Goal: Task Accomplishment & Management: Manage account settings

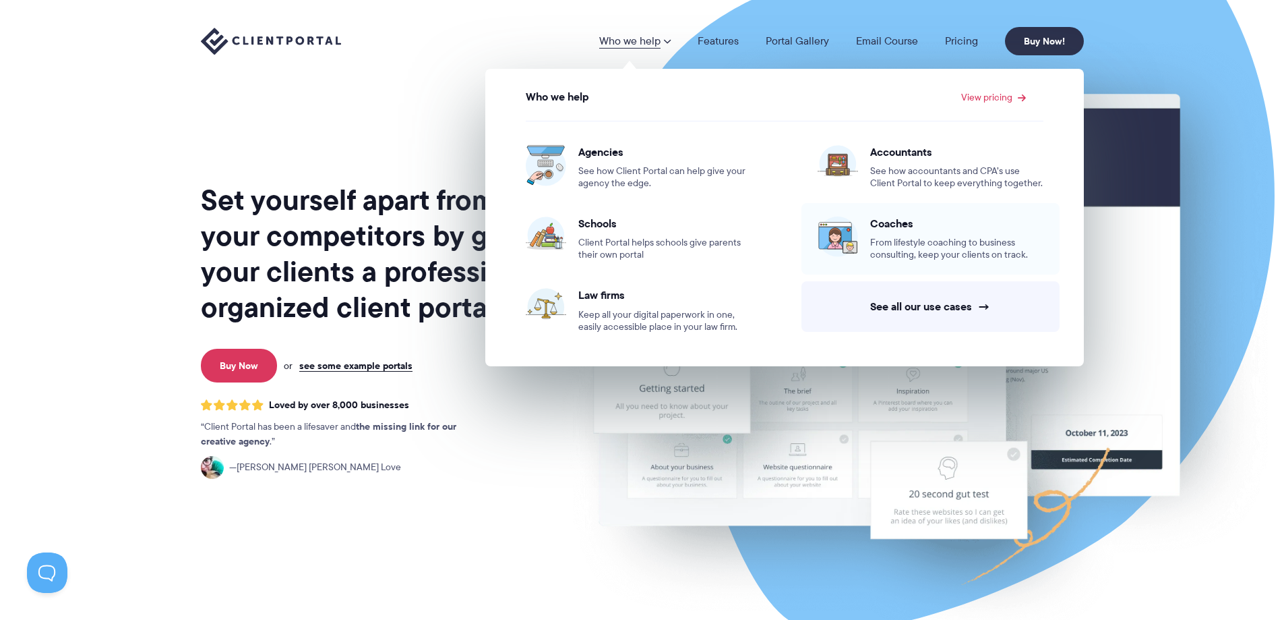
click at [902, 249] on span "From lifestyle coaching to business consulting, keep your clients on track." at bounding box center [956, 249] width 173 height 24
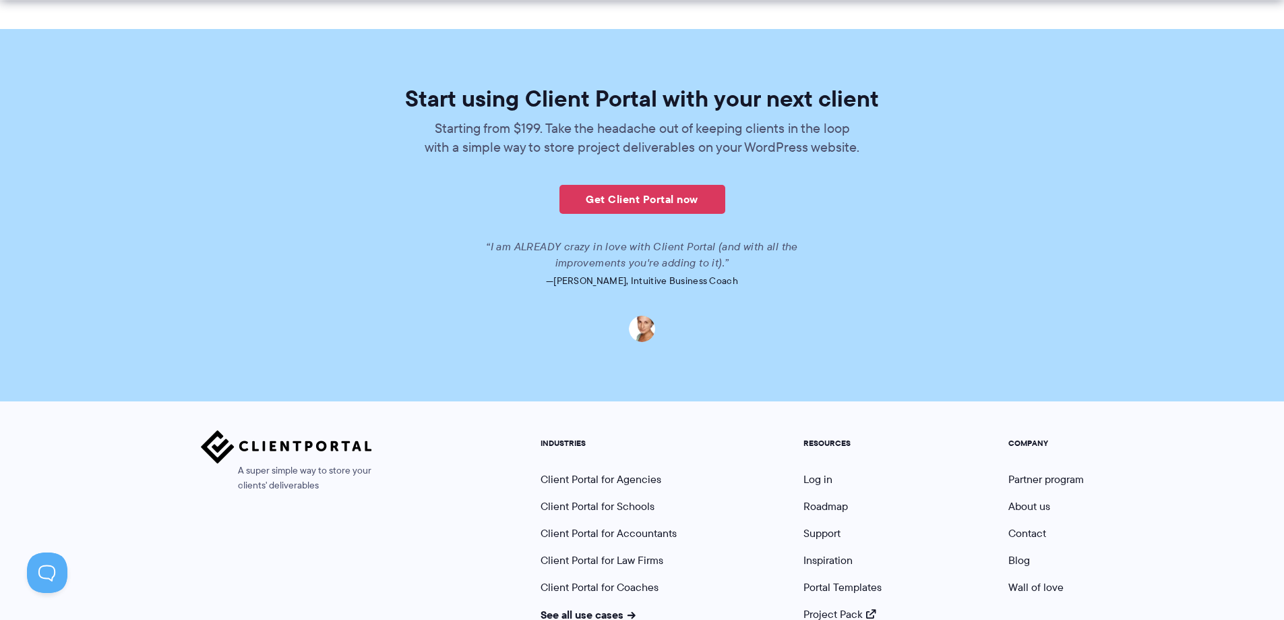
scroll to position [3215, 0]
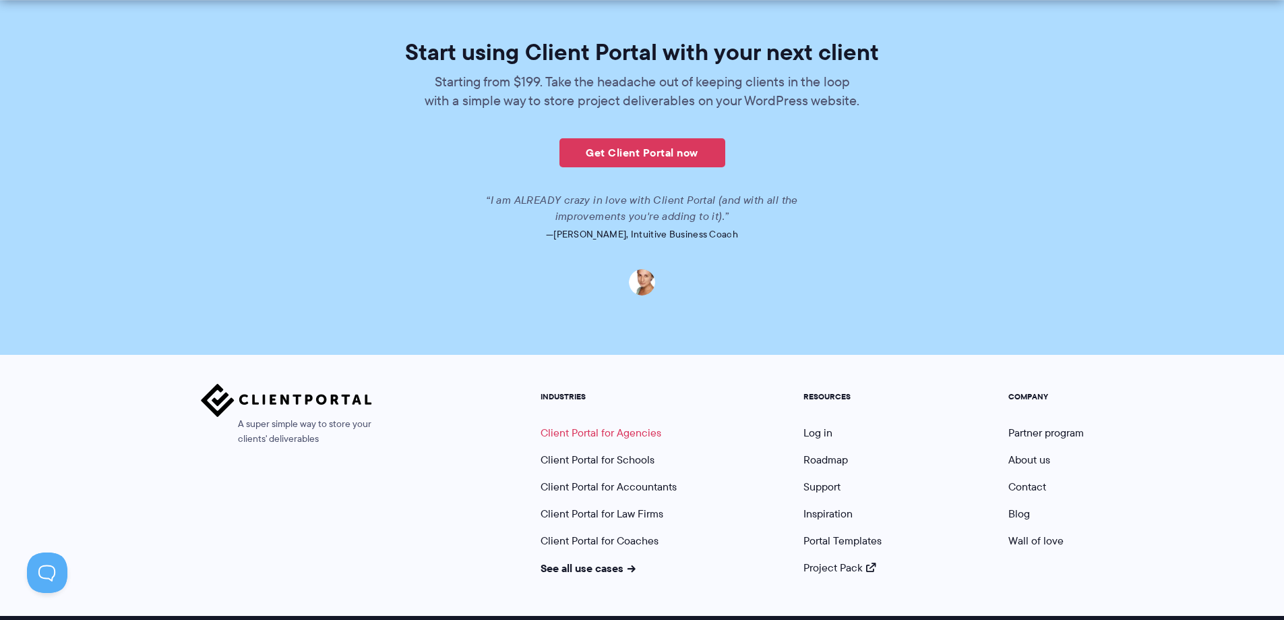
click at [566, 425] on link "Client Portal for Agencies" at bounding box center [601, 433] width 121 height 16
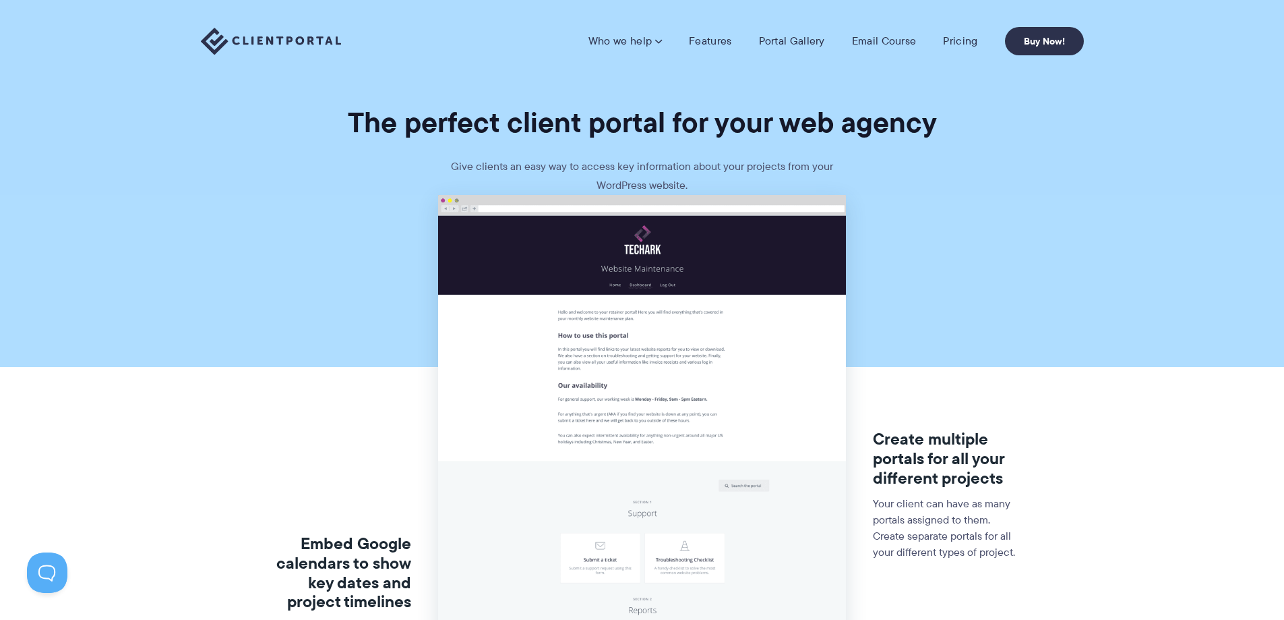
click at [267, 43] on img at bounding box center [271, 42] width 140 height 28
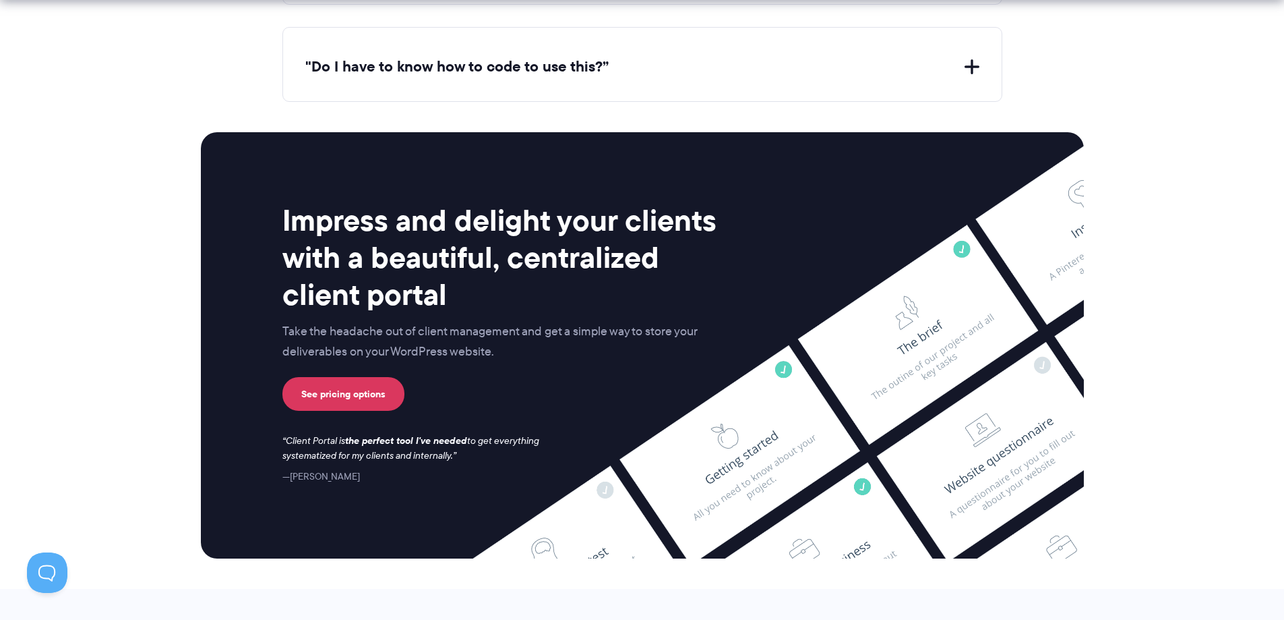
scroll to position [5578, 0]
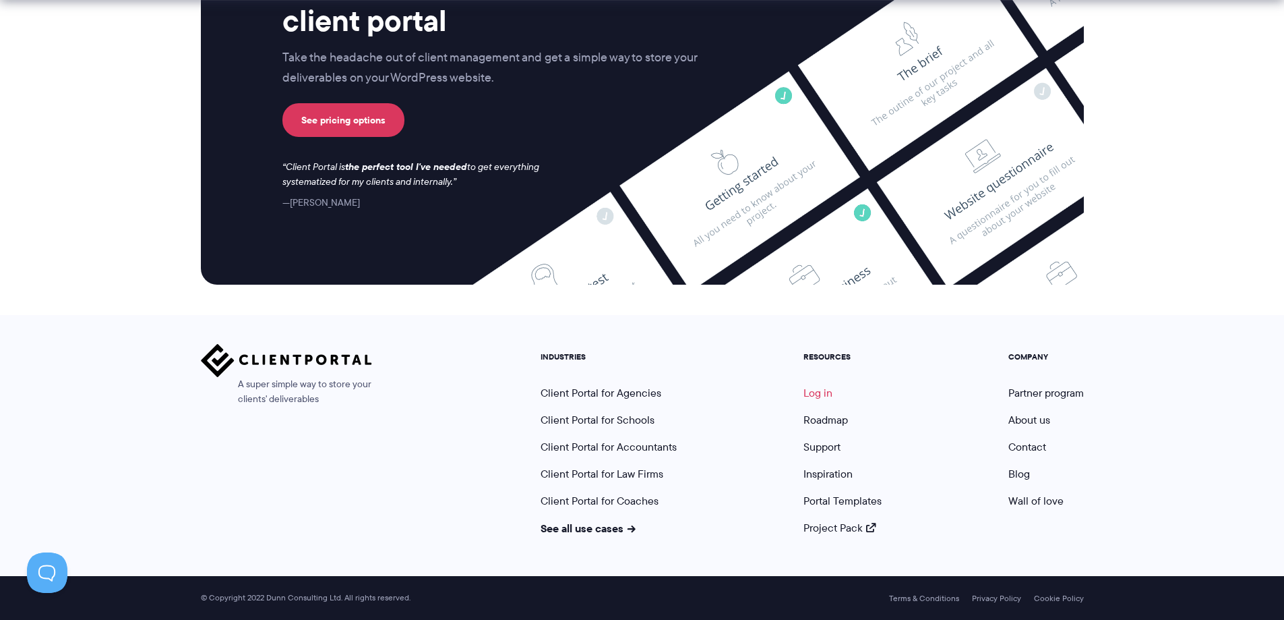
click at [812, 391] on link "Log in" at bounding box center [818, 393] width 29 height 16
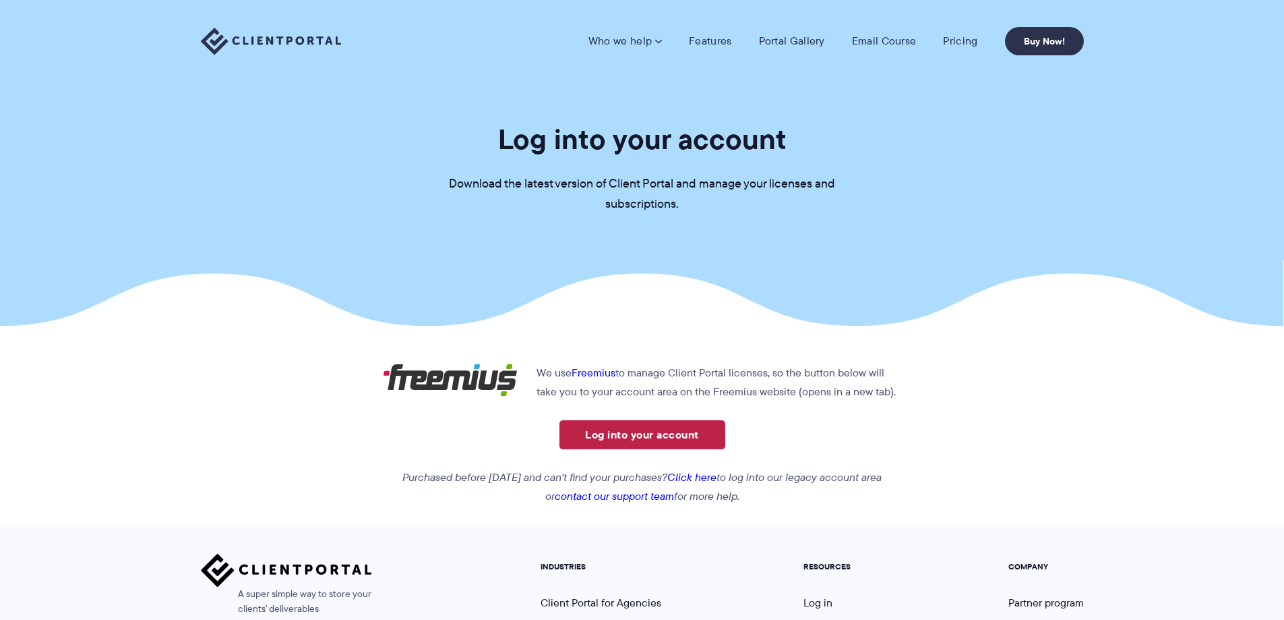
click at [641, 435] on link "Log into your account" at bounding box center [643, 434] width 166 height 29
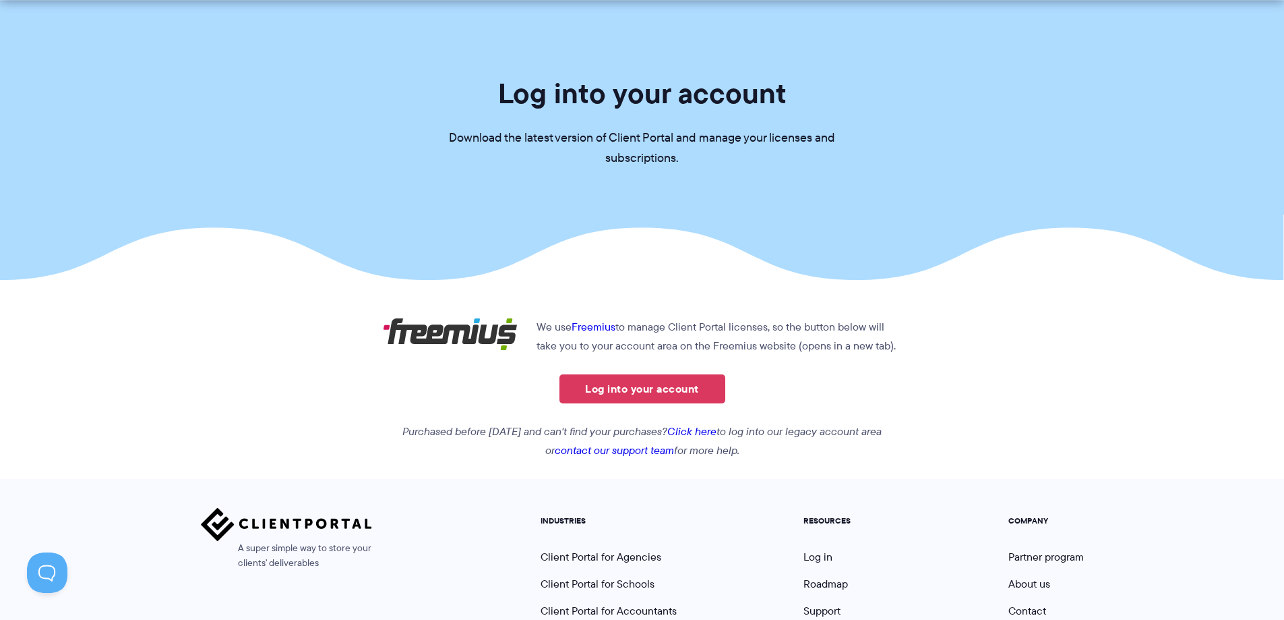
scroll to position [67, 0]
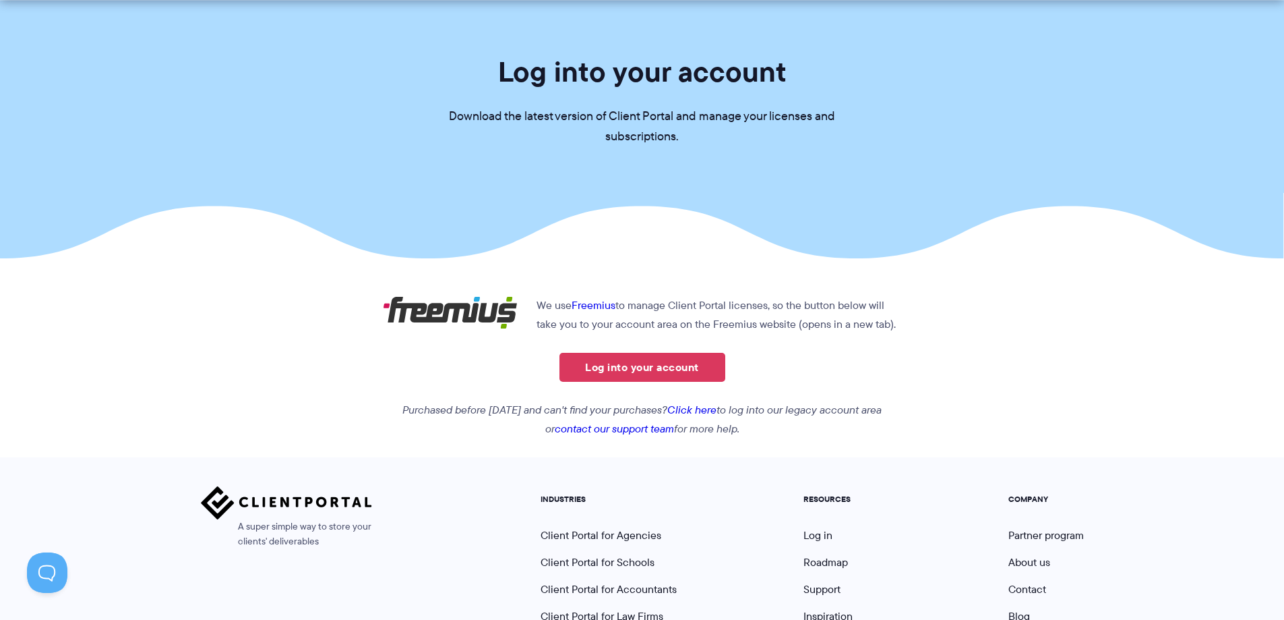
click at [695, 409] on link "Click here" at bounding box center [691, 410] width 49 height 16
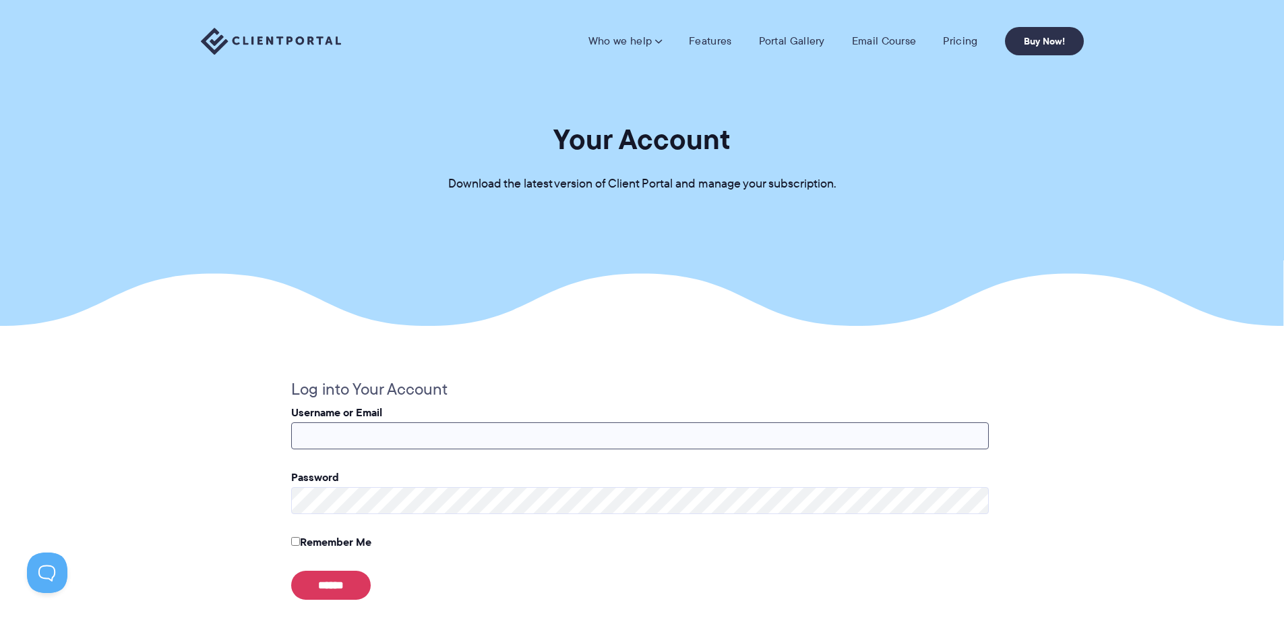
click at [360, 437] on input "Username or Email" at bounding box center [640, 435] width 698 height 27
type input "**********"
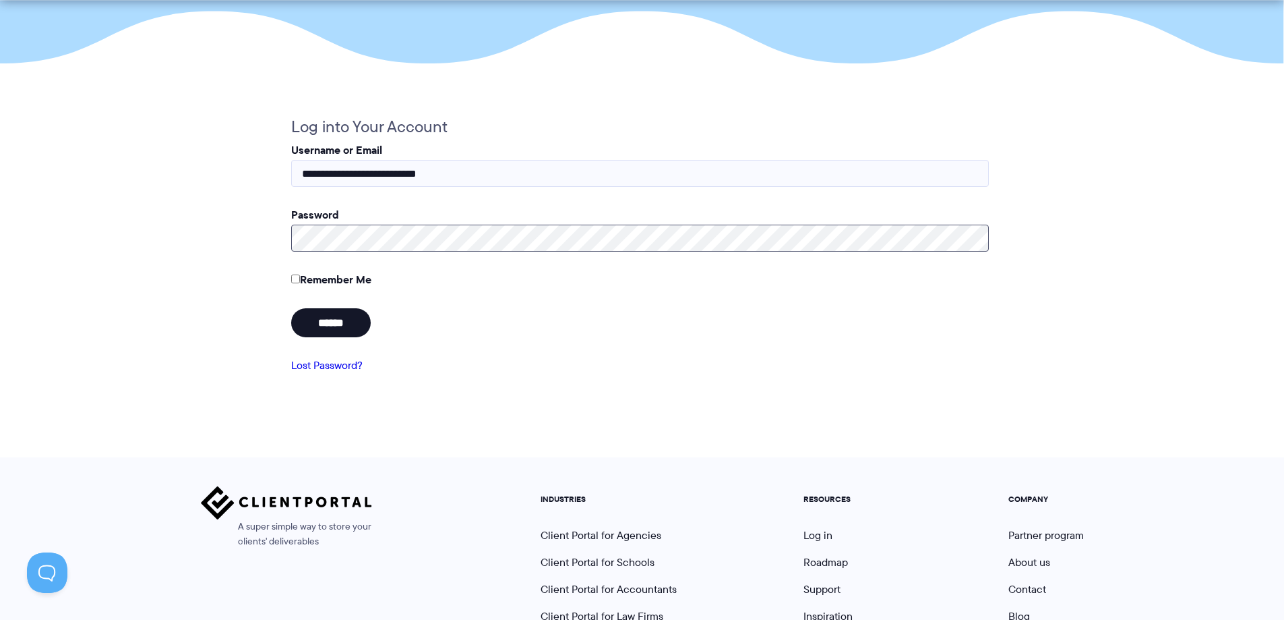
scroll to position [270, 0]
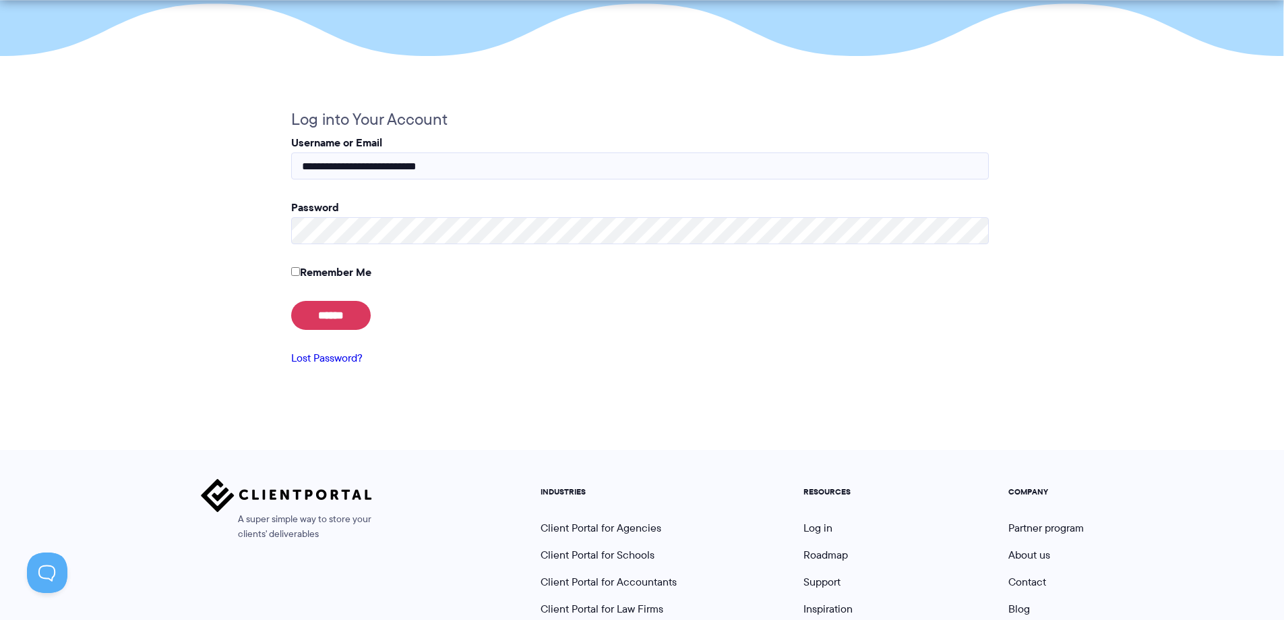
click at [316, 363] on link "Lost Password?" at bounding box center [326, 358] width 71 height 16
